Goal: Information Seeking & Learning: Stay updated

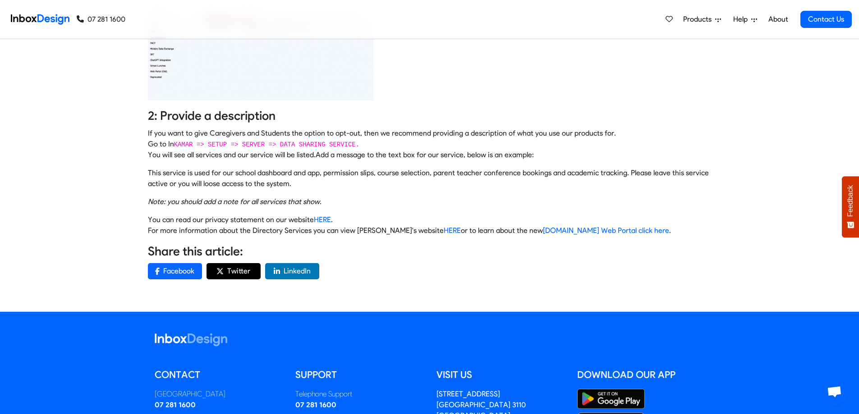
scroll to position [982, 0]
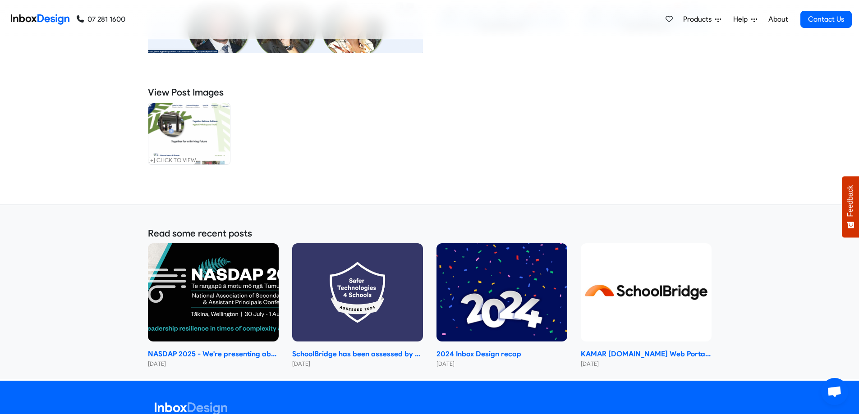
scroll to position [586, 0]
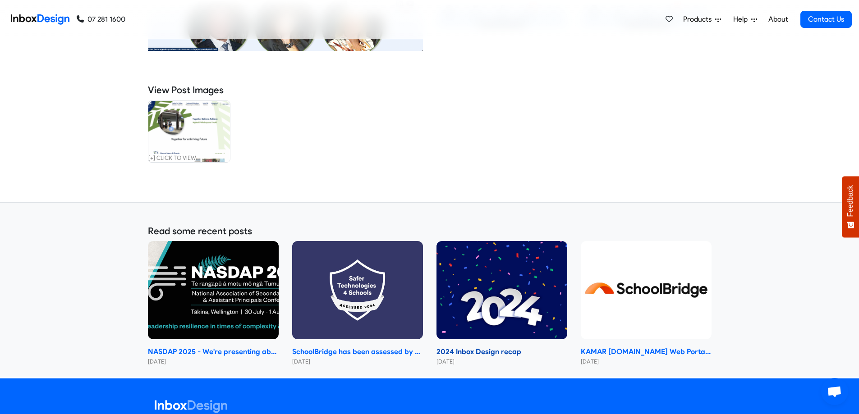
click at [511, 290] on img at bounding box center [502, 290] width 131 height 98
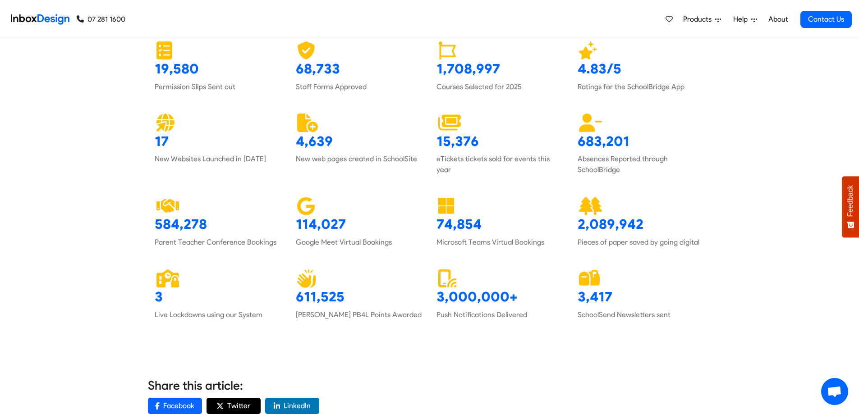
scroll to position [676, 0]
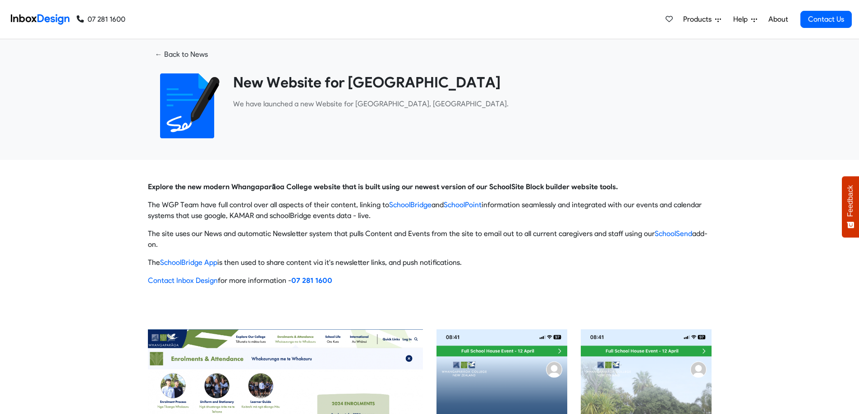
scroll to position [586, 0]
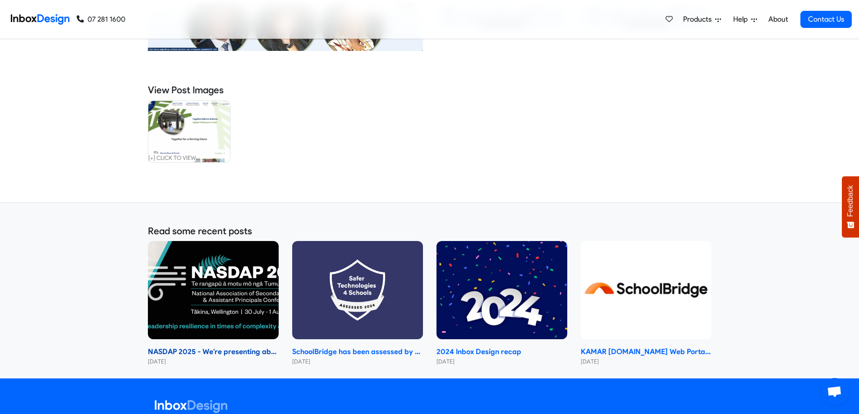
click at [243, 288] on img at bounding box center [213, 290] width 131 height 98
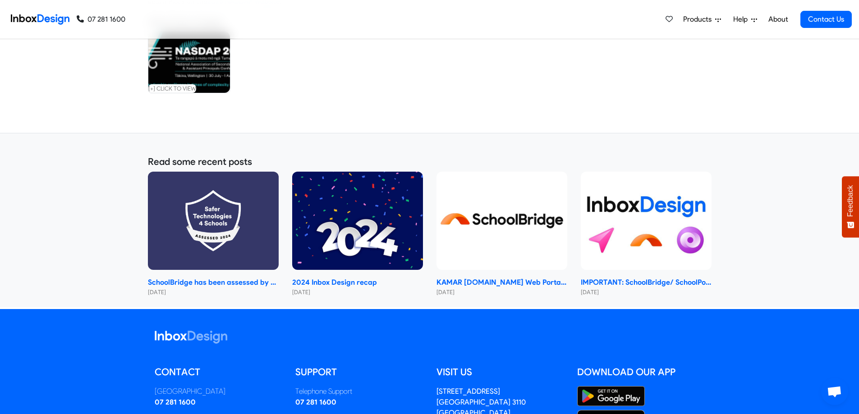
scroll to position [541, 0]
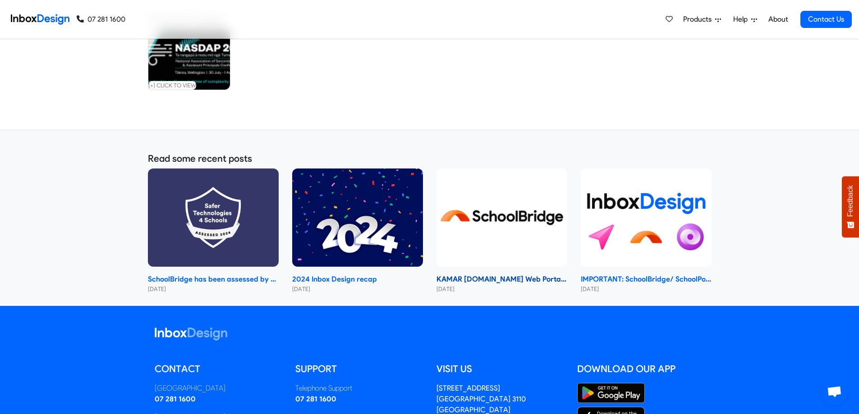
click at [512, 230] on img at bounding box center [502, 218] width 131 height 98
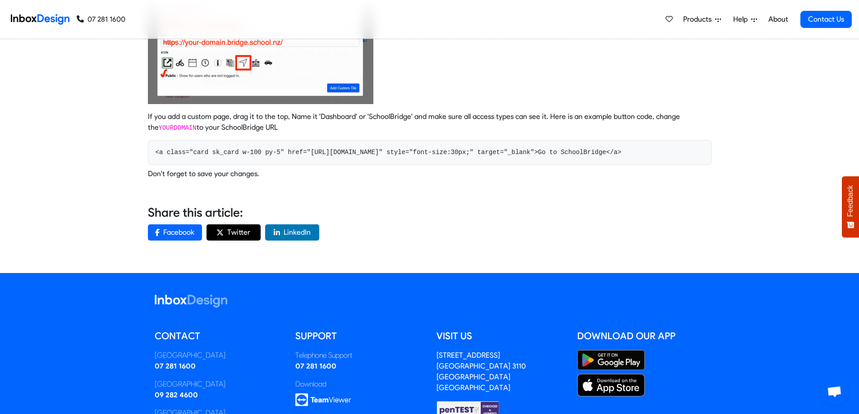
scroll to position [1082, 0]
